Goal: Transaction & Acquisition: Obtain resource

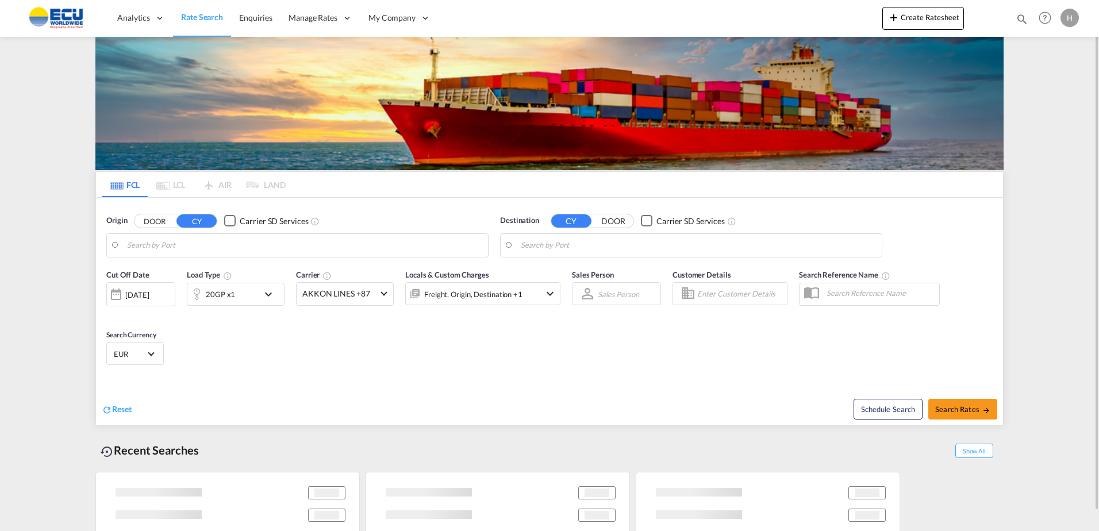
type input "[GEOGRAPHIC_DATA], BEANR"
type input "[GEOGRAPHIC_DATA], ZACPT"
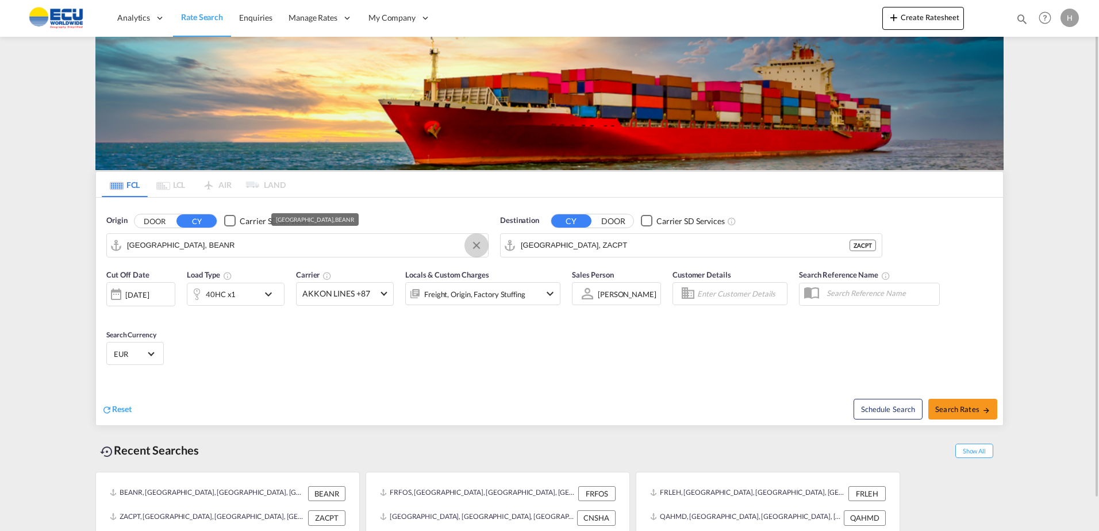
click at [475, 248] on button "Clear Input" at bounding box center [476, 245] width 17 height 17
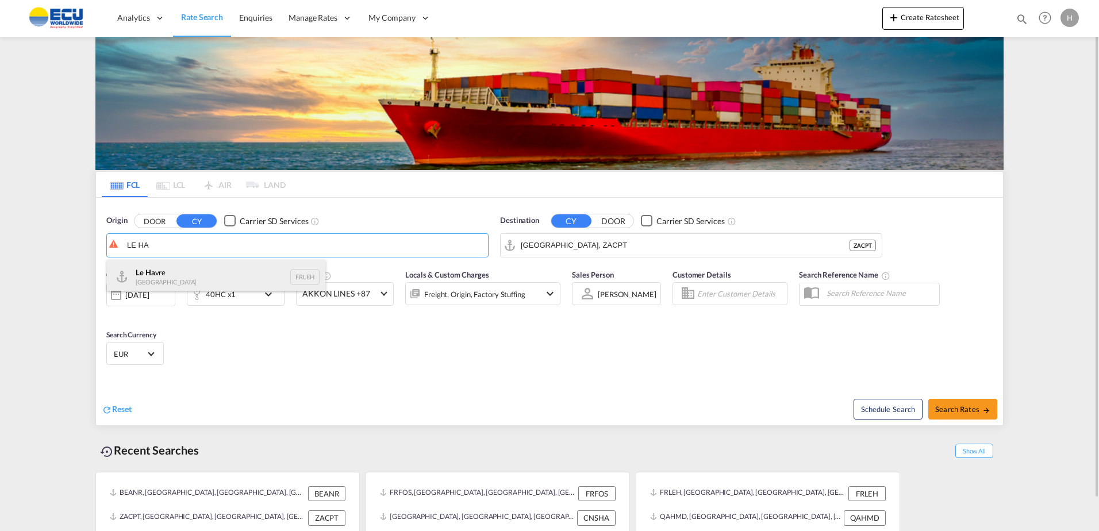
click at [148, 278] on div "Le Ha vre [GEOGRAPHIC_DATA] FRLEH" at bounding box center [216, 277] width 218 height 34
type input "[GEOGRAPHIC_DATA], [GEOGRAPHIC_DATA]"
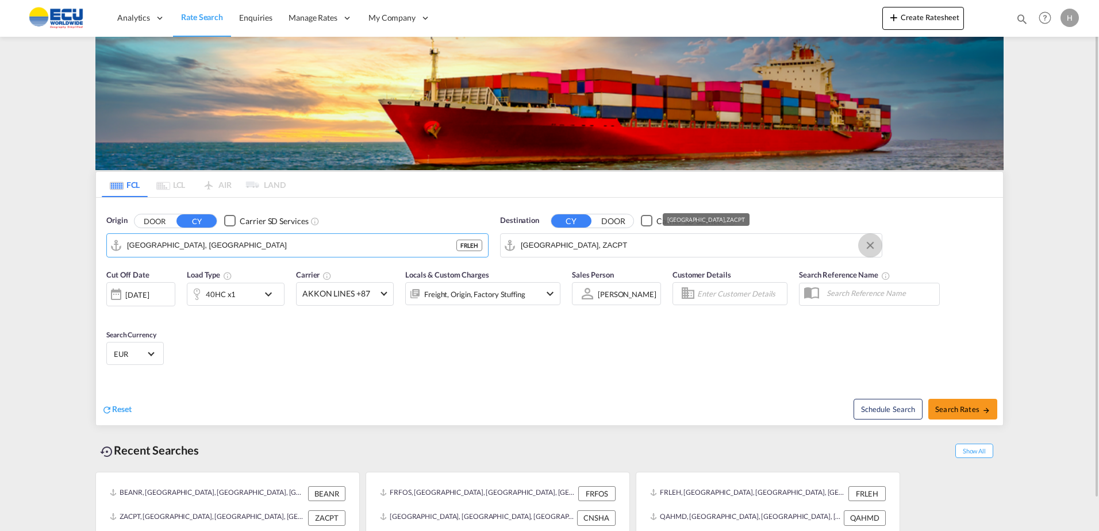
click at [878, 248] on button "Clear Input" at bounding box center [870, 245] width 17 height 17
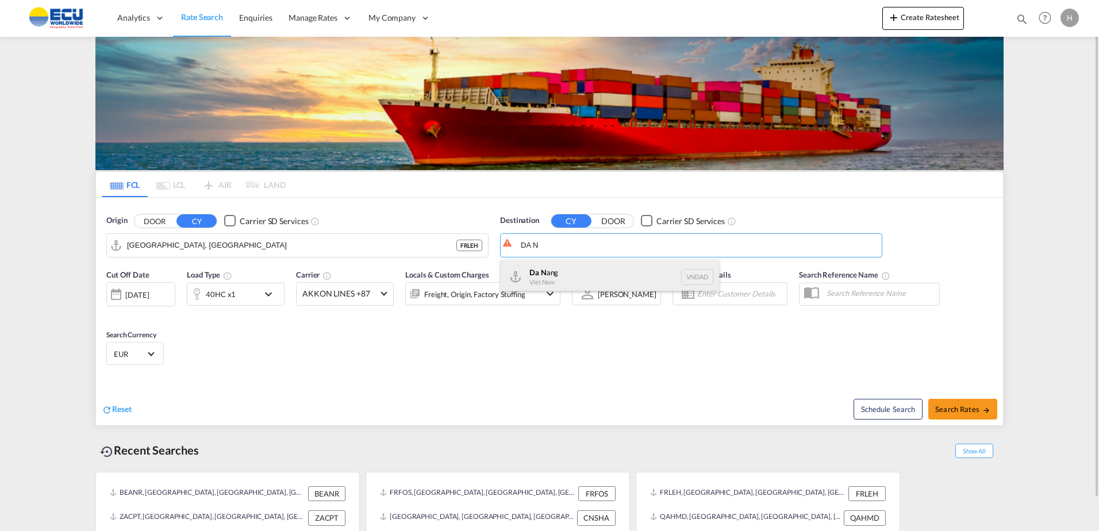
click at [562, 284] on div "Da N ang [GEOGRAPHIC_DATA] VNDAD" at bounding box center [610, 277] width 218 height 34
type input "Da Nang, VNDAD"
click at [277, 298] on md-icon "icon-chevron-down" at bounding box center [272, 294] width 20 height 14
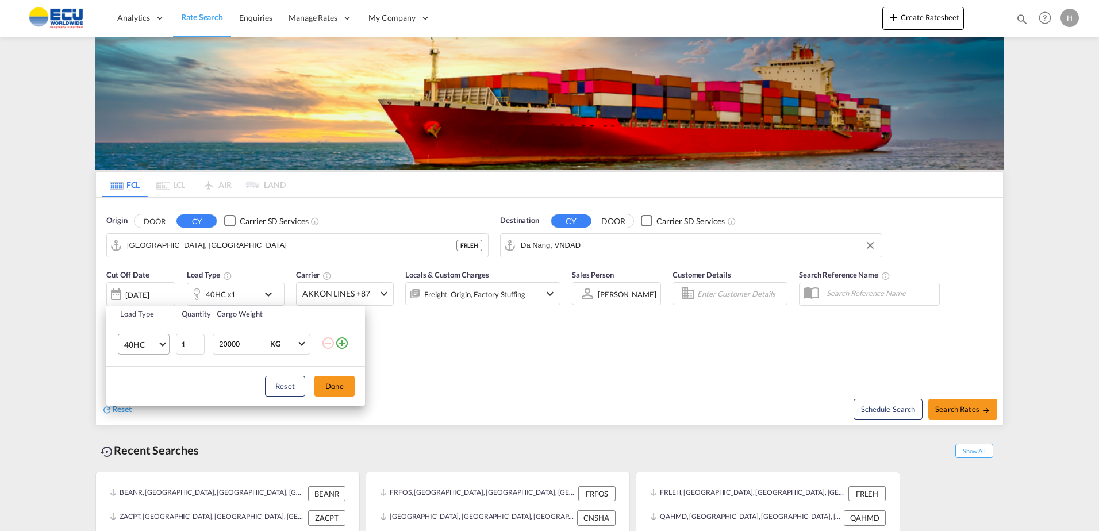
click at [167, 342] on md-select-value "40HC" at bounding box center [146, 345] width 46 height 20
click at [148, 289] on md-option "20GP" at bounding box center [154, 289] width 78 height 28
click at [332, 379] on button "Done" at bounding box center [334, 386] width 40 height 21
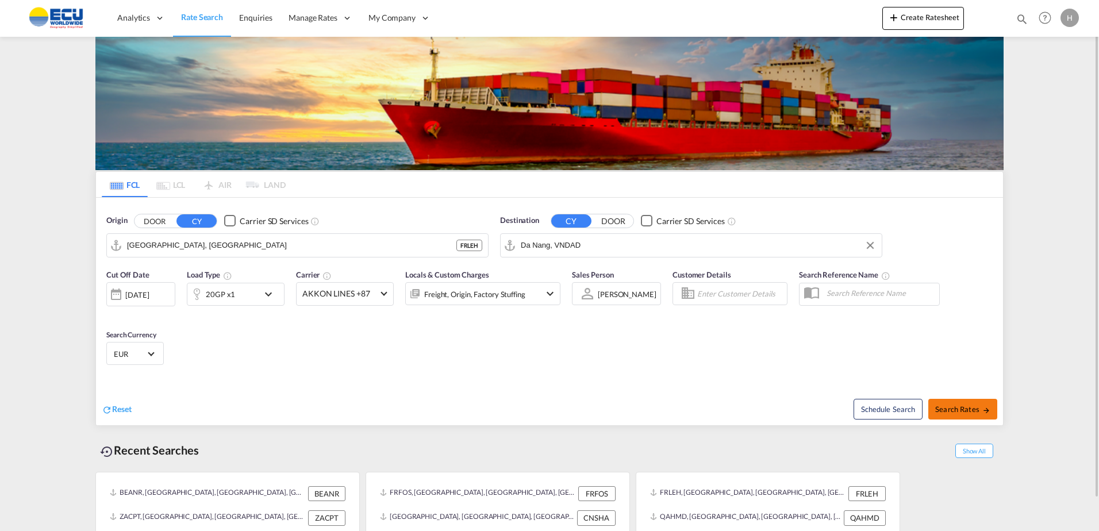
click at [962, 409] on span "Search Rates" at bounding box center [962, 409] width 55 height 9
type input "FRLEH to VNDAD / [DATE]"
